Goal: Check status: Check status

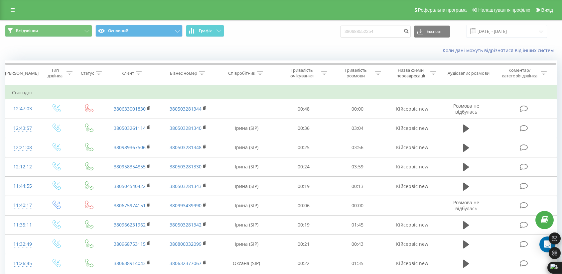
click at [12, 7] on link at bounding box center [13, 9] width 12 height 9
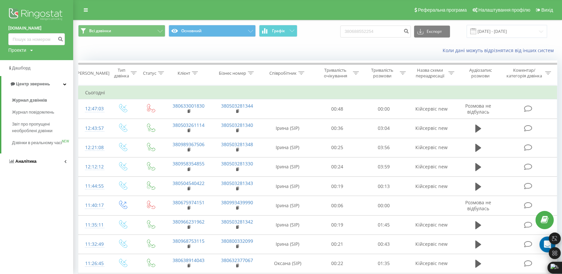
click at [30, 164] on span "Аналiтика" at bounding box center [25, 161] width 21 height 5
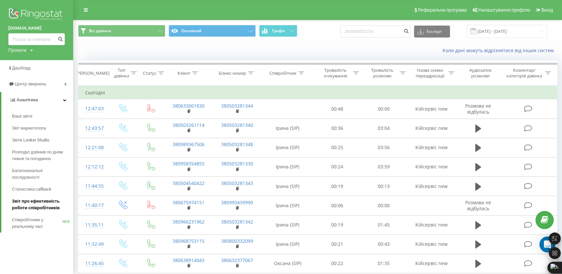
click at [42, 204] on span "Звіт про ефективність роботи співробітників" at bounding box center [41, 204] width 58 height 13
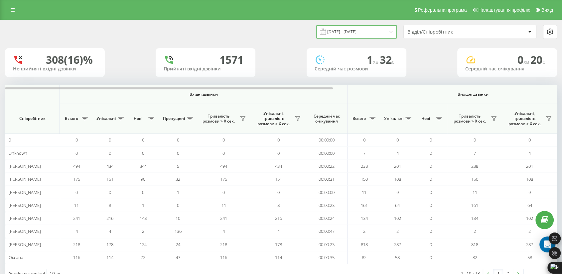
click at [379, 31] on input "[DATE] - [DATE]" at bounding box center [356, 31] width 80 height 13
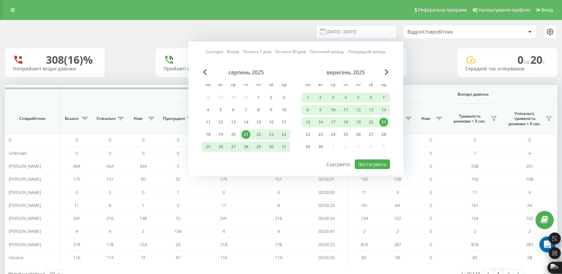
click at [378, 119] on div "21" at bounding box center [383, 122] width 13 height 10
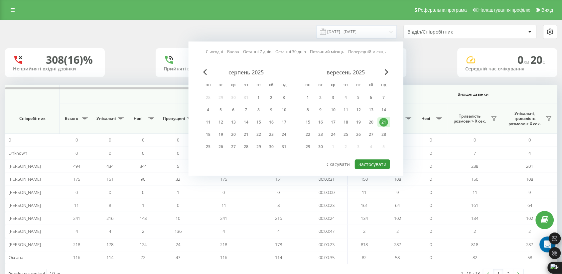
click at [368, 164] on button "Застосувати" at bounding box center [372, 165] width 35 height 10
type input "[DATE] - [DATE]"
